Goal: Communication & Community: Answer question/provide support

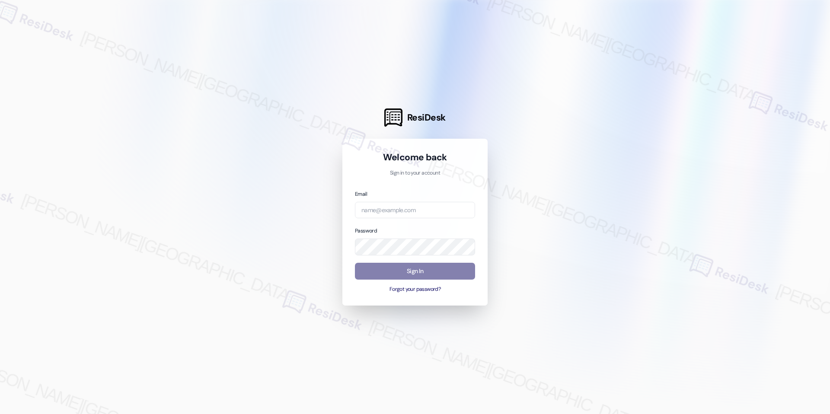
click at [402, 199] on div "Email" at bounding box center [415, 203] width 120 height 29
click at [402, 205] on input "email" at bounding box center [415, 210] width 120 height 17
type input "automated-surveys-rj_group-raven.forrosuelo@rj_[DOMAIN_NAME]"
click at [421, 272] on button "Sign In" at bounding box center [415, 271] width 120 height 17
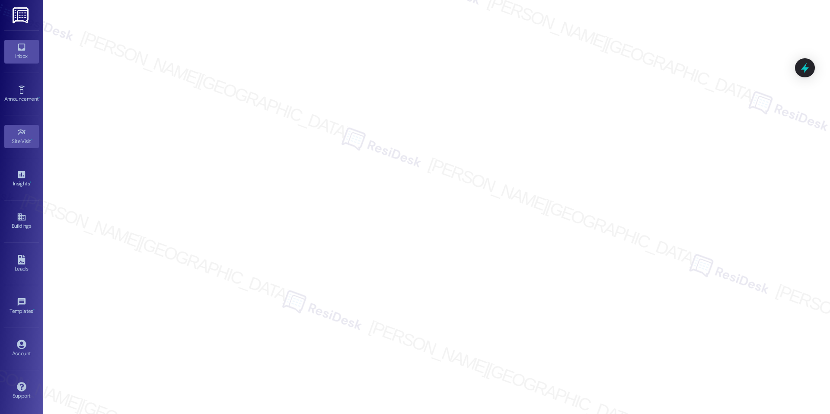
click at [14, 61] on link "Inbox" at bounding box center [21, 51] width 35 height 23
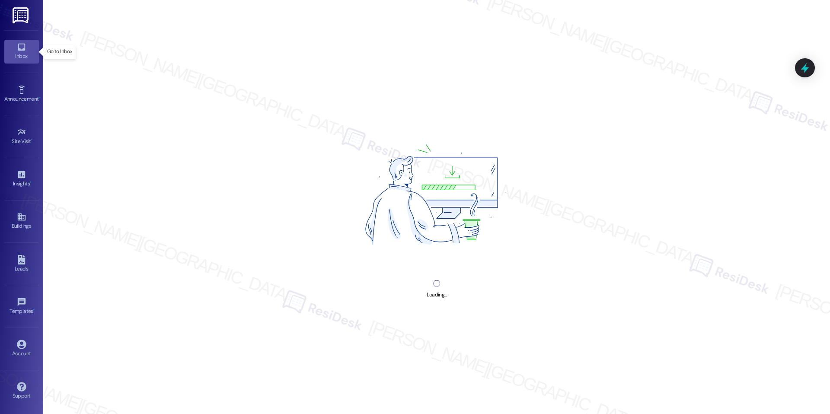
click at [14, 61] on link "Inbox" at bounding box center [21, 51] width 35 height 23
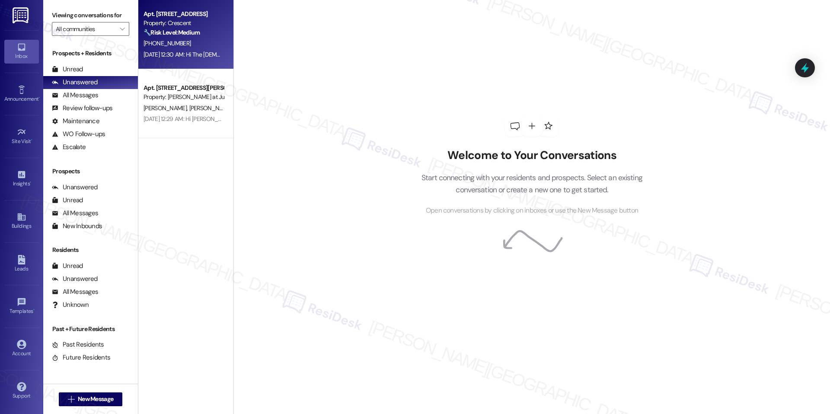
click at [180, 63] on div "Apt. 317, C1 Crescent Property: Crescent 🔧 Risk Level: Medium The resident resp…" at bounding box center [185, 34] width 95 height 69
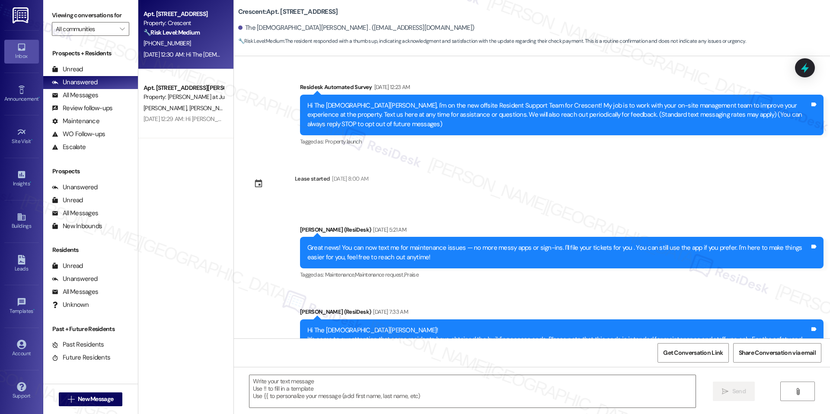
scroll to position [1934, 0]
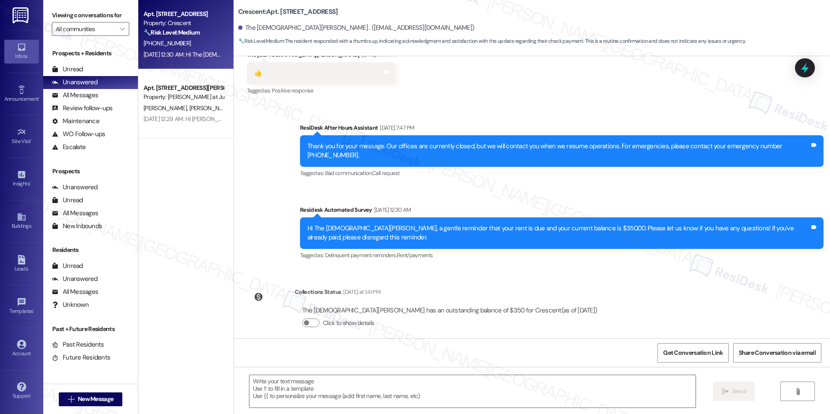
type textarea "Fetching suggested responses. Please feel free to read through the conversation…"
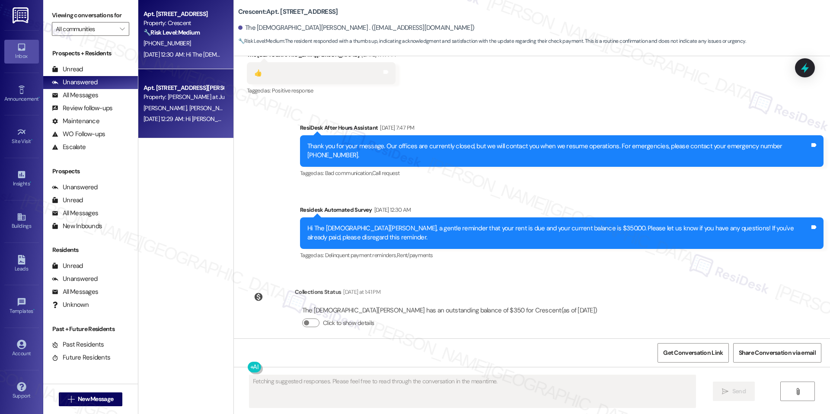
click at [189, 98] on div "Property: [PERSON_NAME] at June Road" at bounding box center [184, 97] width 80 height 9
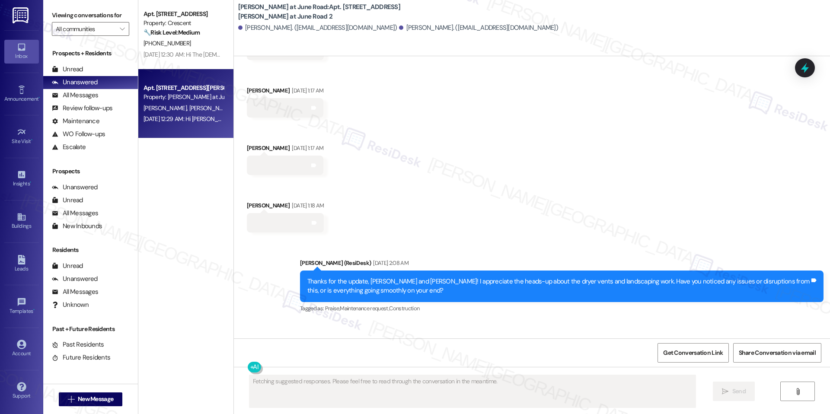
scroll to position [6552, 0]
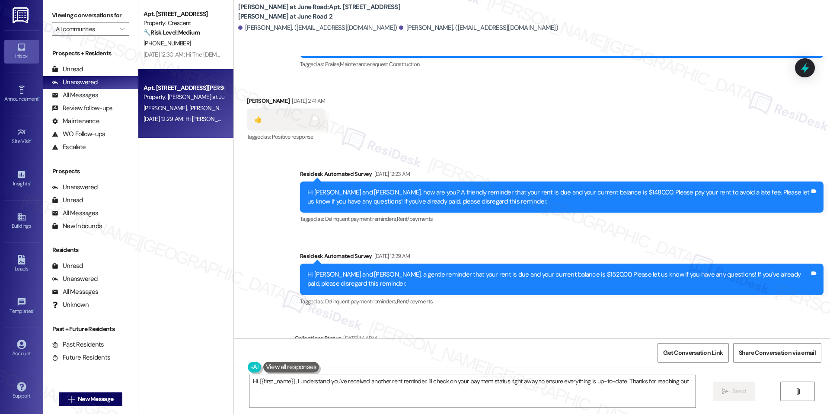
type textarea "Hi {{first_name}}, I understand you've received another rent reminder. I'll che…"
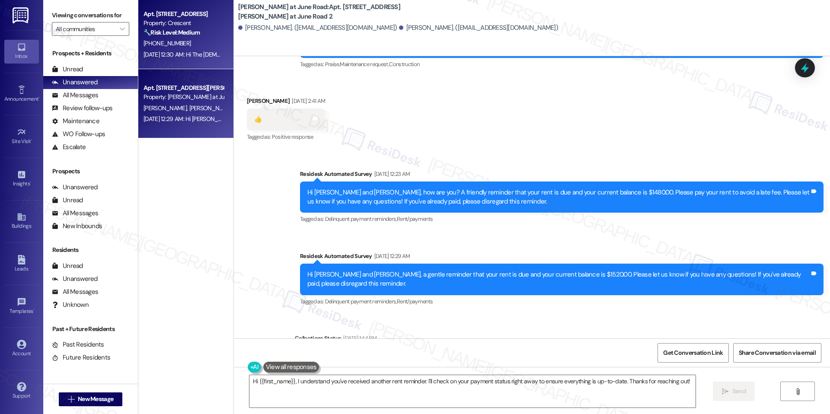
click at [208, 42] on div "[PHONE_NUMBER]" at bounding box center [184, 43] width 82 height 11
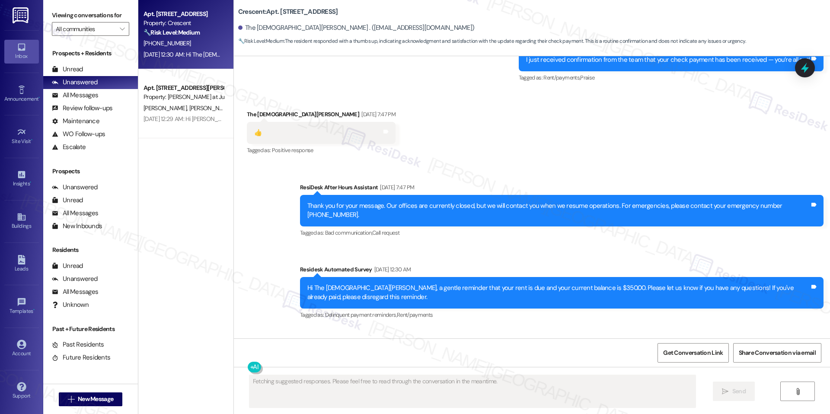
scroll to position [1934, 0]
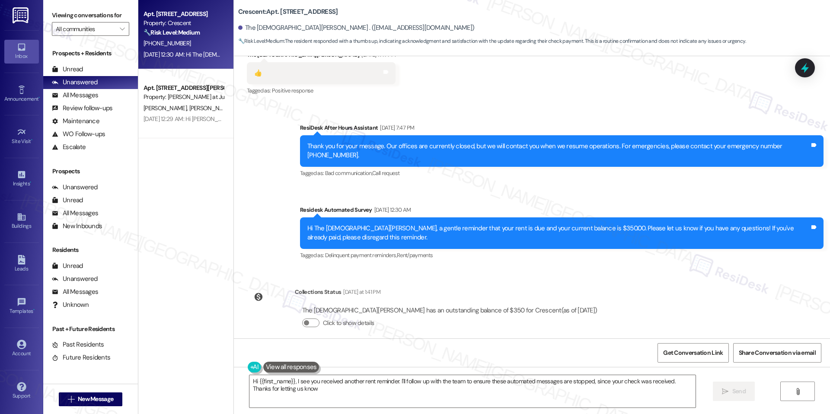
type textarea "Hi {{first_name}}, I see you received another rent reminder. I'll follow up wit…"
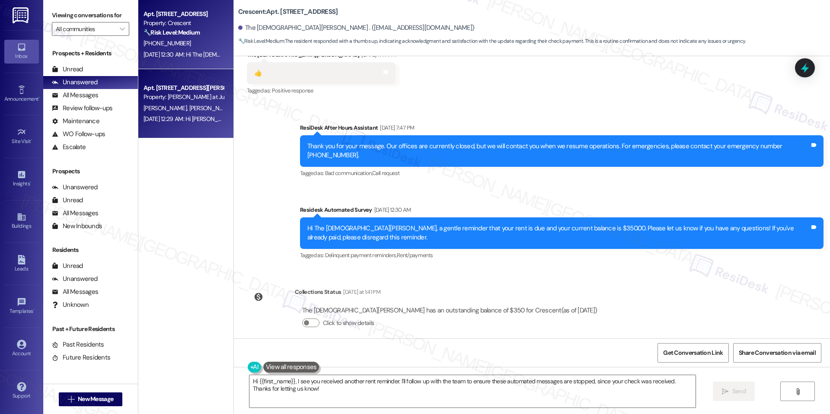
click at [138, 111] on div "Apt. 104, [GEOGRAPHIC_DATA][PERSON_NAME] at June Road 2 Property: [PERSON_NAME]…" at bounding box center [185, 103] width 95 height 69
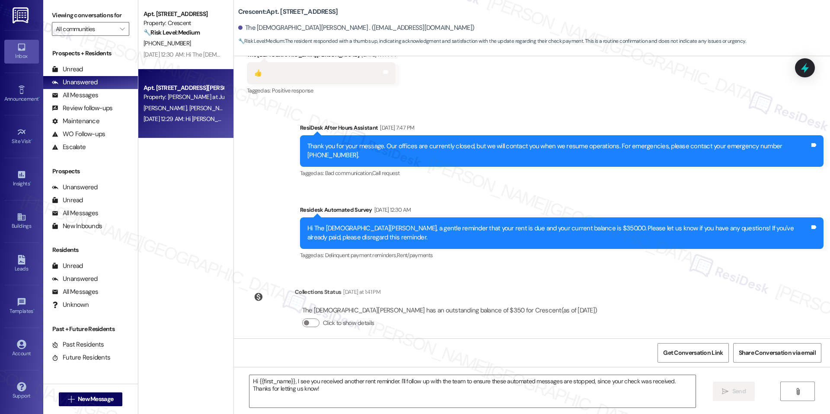
type textarea "Fetching suggested responses. Please feel free to read through the conversation…"
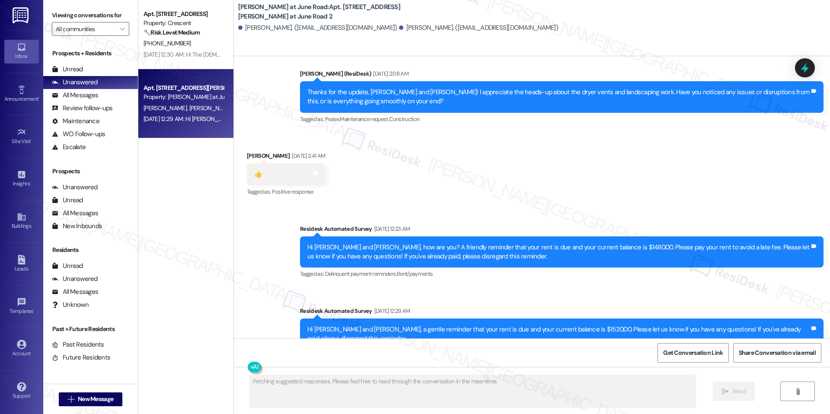
scroll to position [6552, 0]
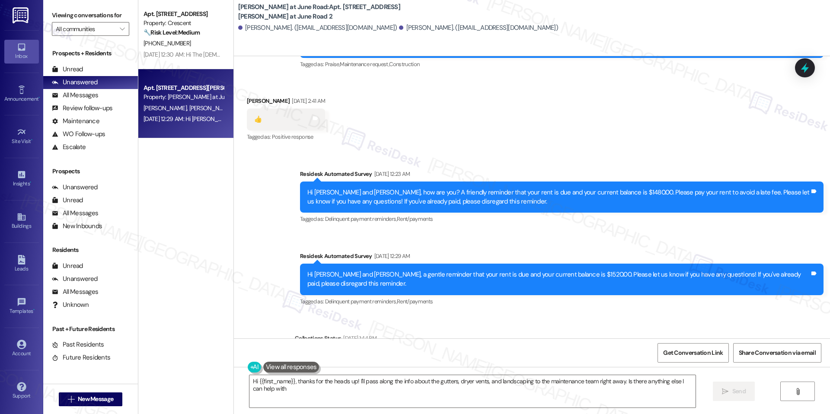
type textarea "Hi {{first_name}}, thanks for the heads up! I'll pass along the info about the …"
